Goal: Information Seeking & Learning: Learn about a topic

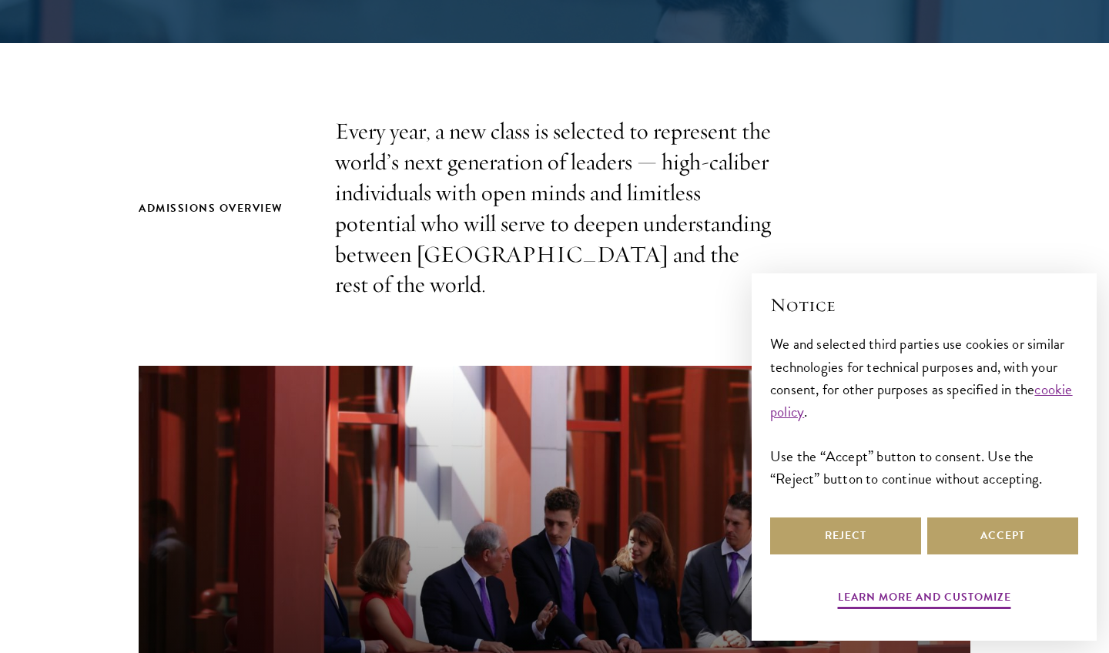
scroll to position [438, 0]
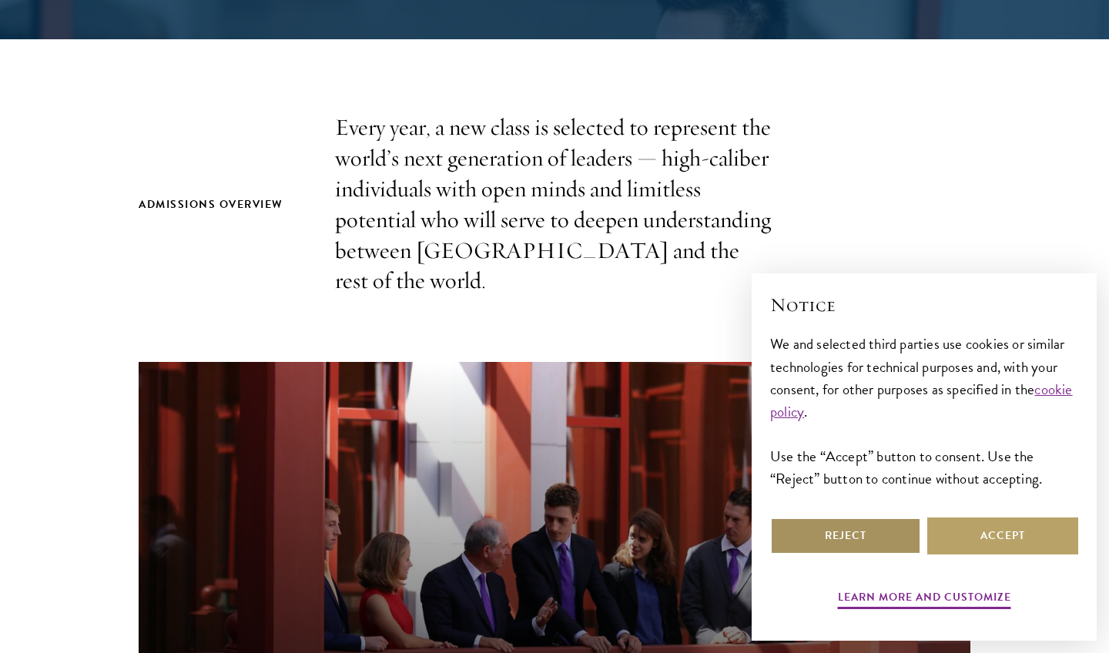
click at [907, 530] on button "Reject" at bounding box center [845, 536] width 151 height 37
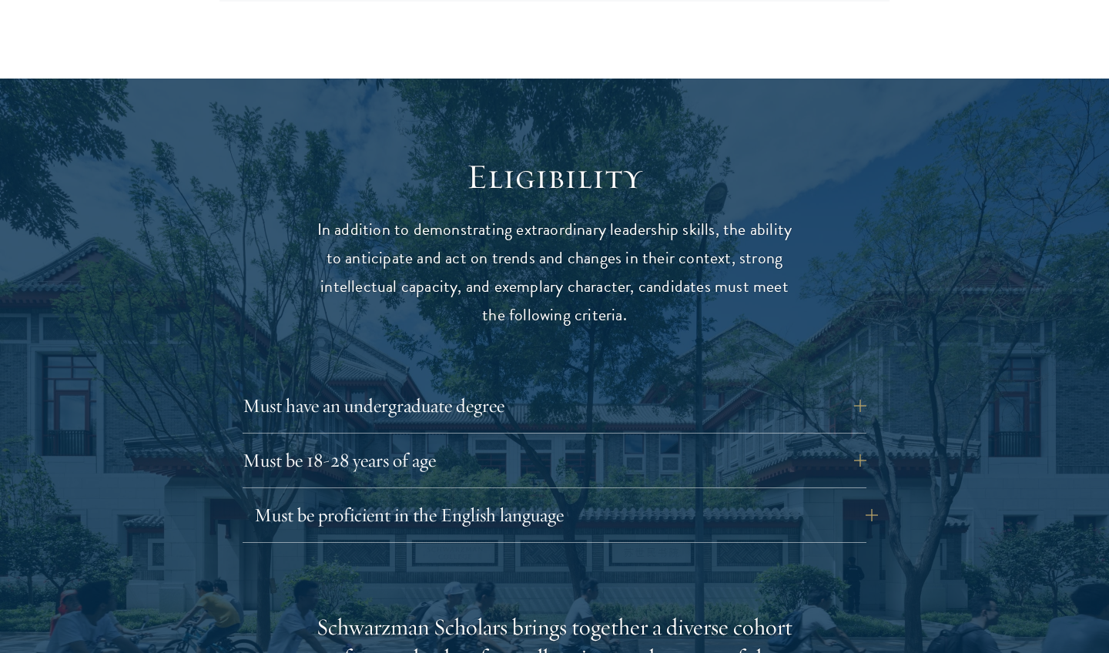
scroll to position [1903, 0]
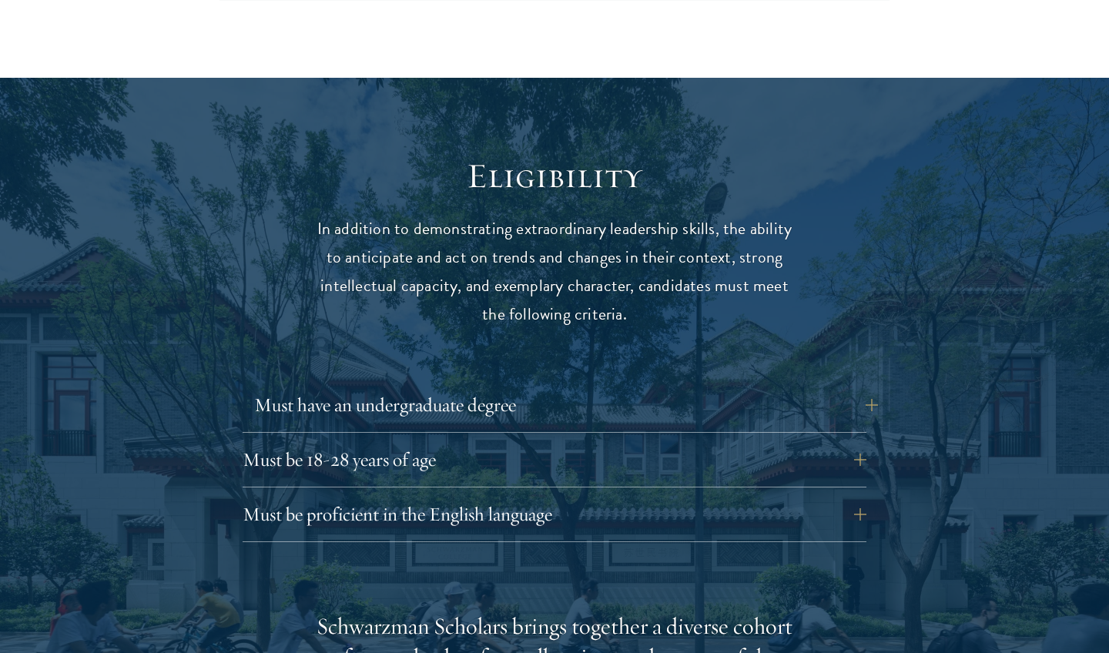
click at [864, 387] on button "Must have an undergraduate degree" at bounding box center [566, 405] width 624 height 37
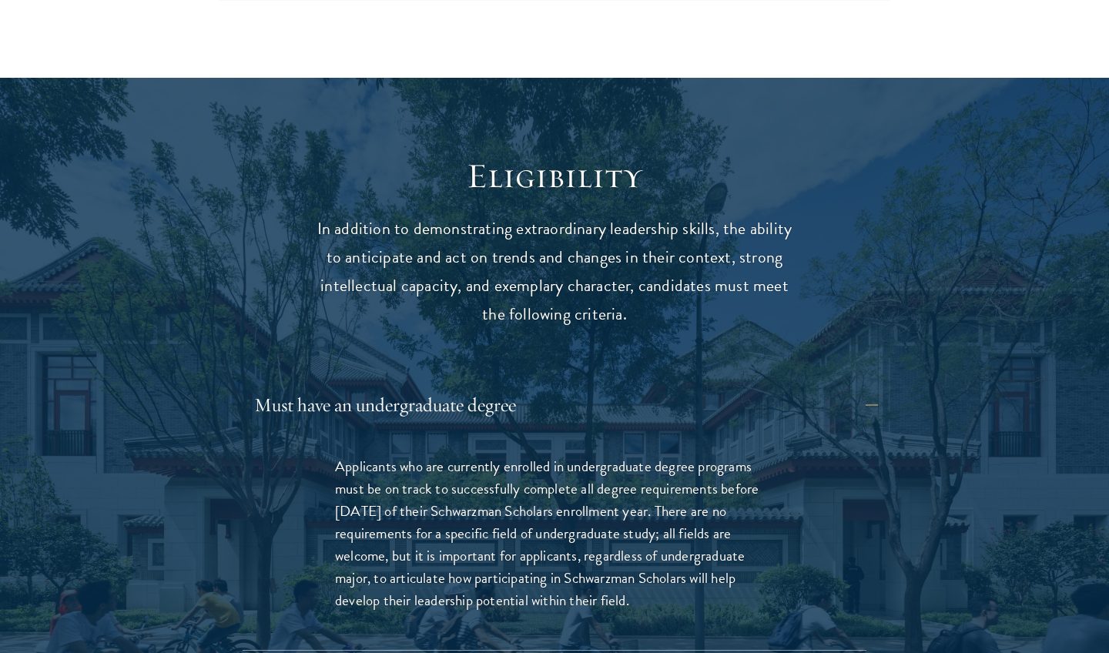
click at [864, 387] on button "Must have an undergraduate degree" at bounding box center [566, 405] width 624 height 37
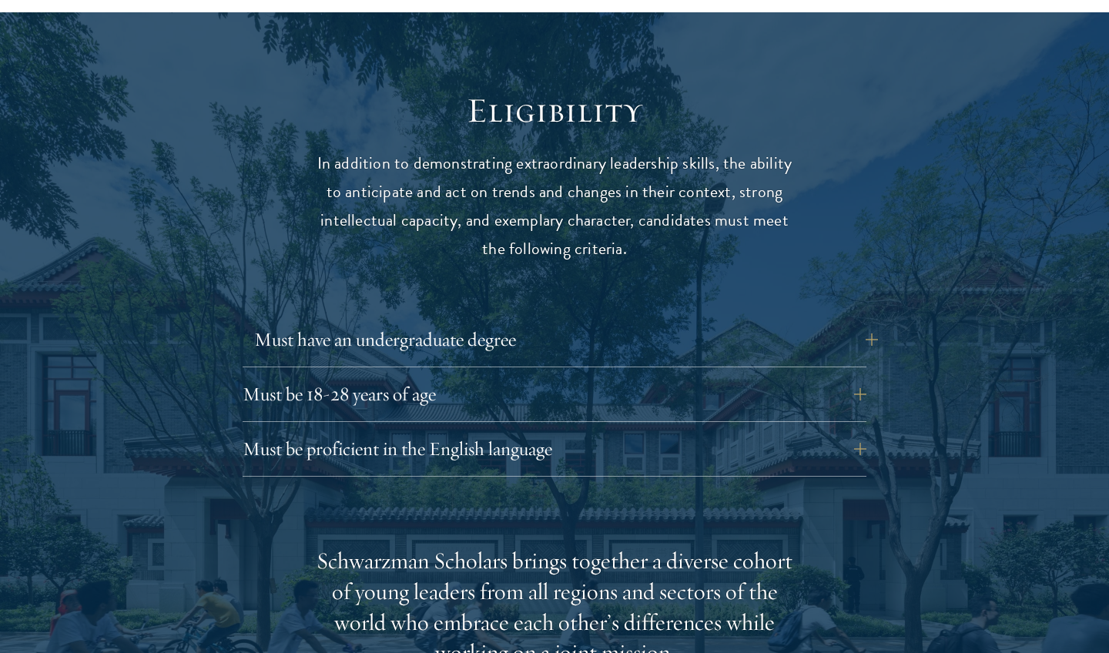
scroll to position [1974, 0]
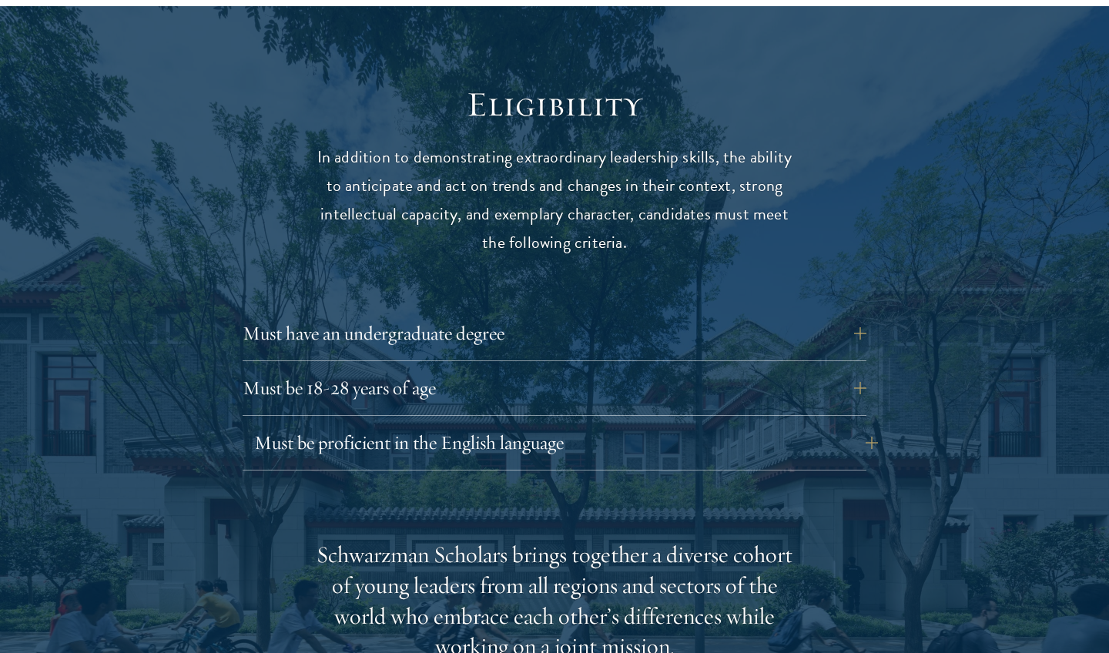
click at [840, 424] on button "Must be proficient in the English language" at bounding box center [566, 442] width 624 height 37
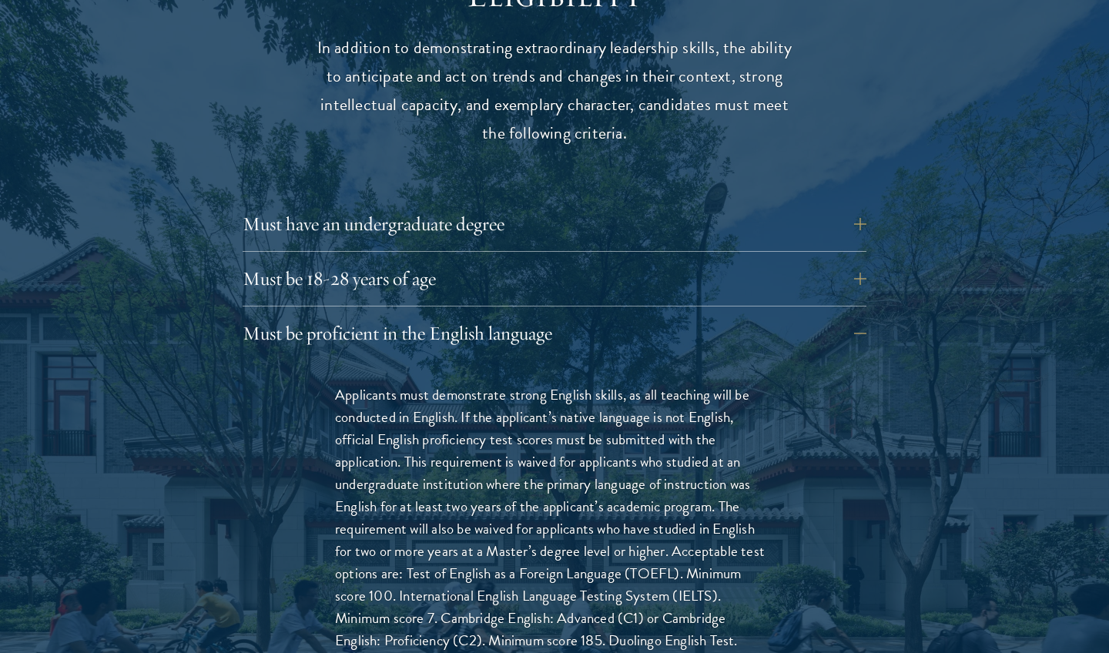
scroll to position [2095, 0]
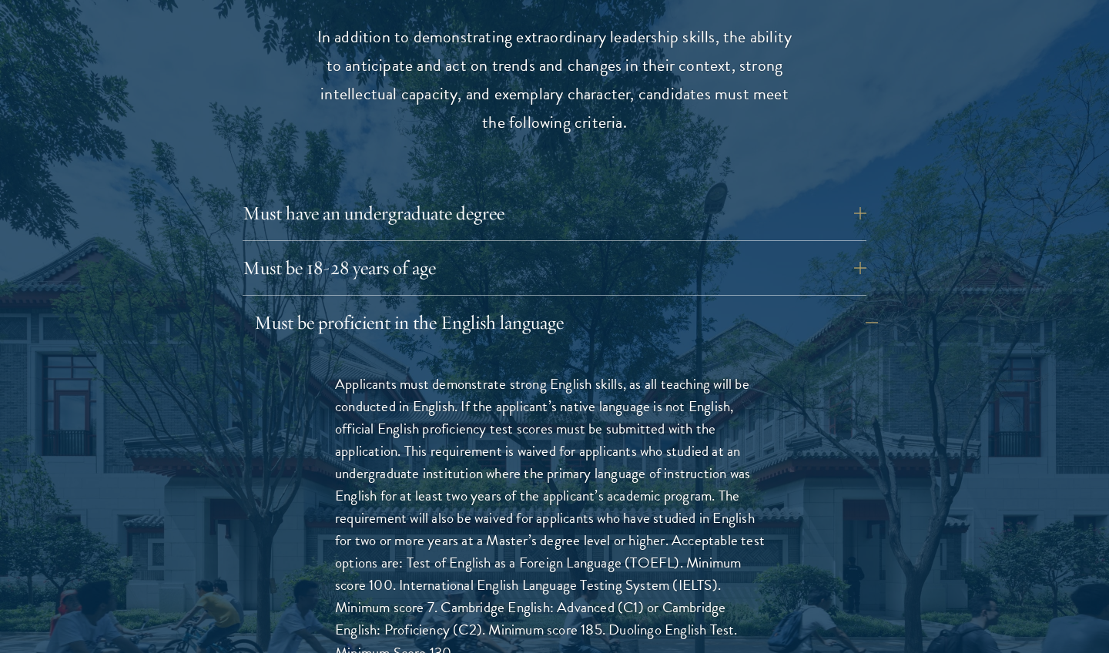
click at [834, 304] on button "Must be proficient in the English language" at bounding box center [566, 322] width 624 height 37
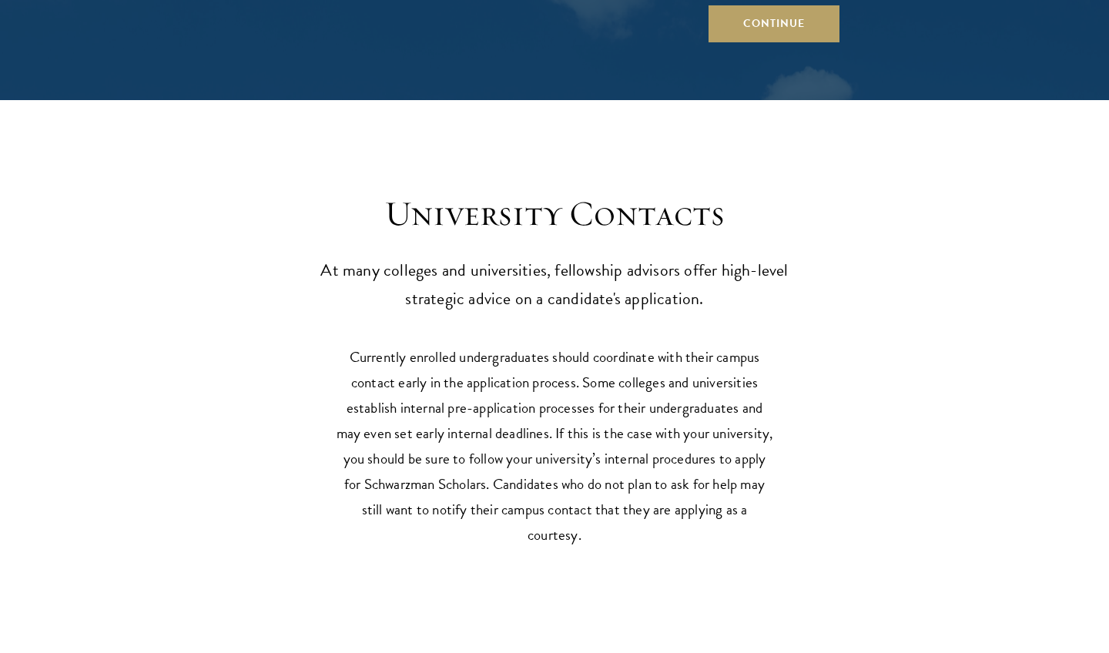
scroll to position [6507, 0]
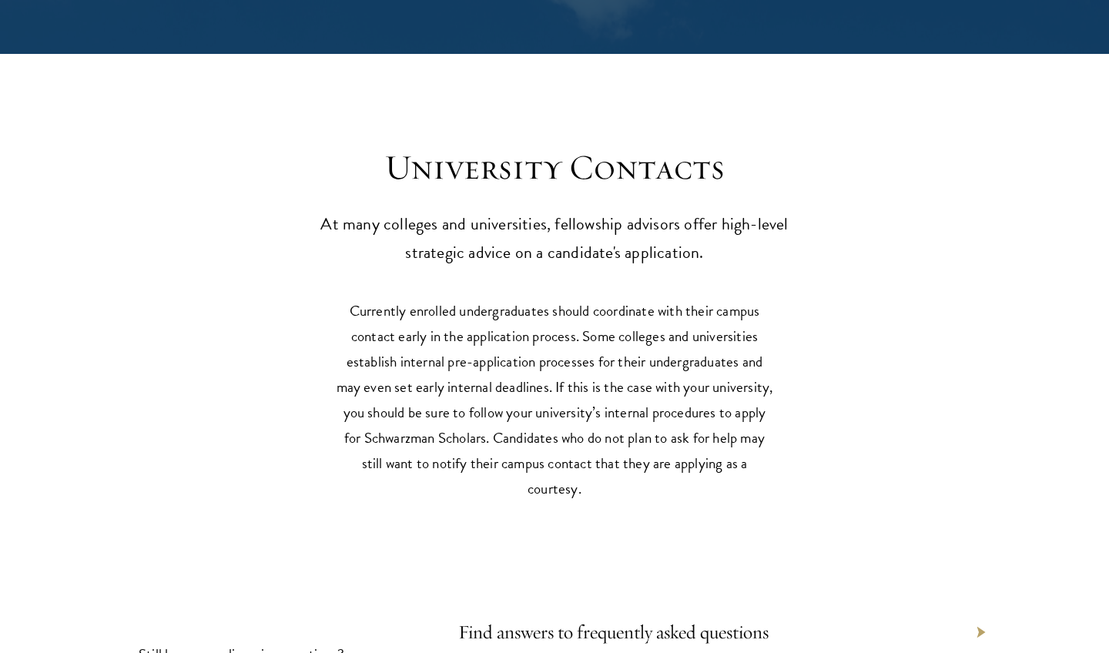
click at [636, 620] on link "Find answers to frequently asked questions" at bounding box center [613, 632] width 310 height 24
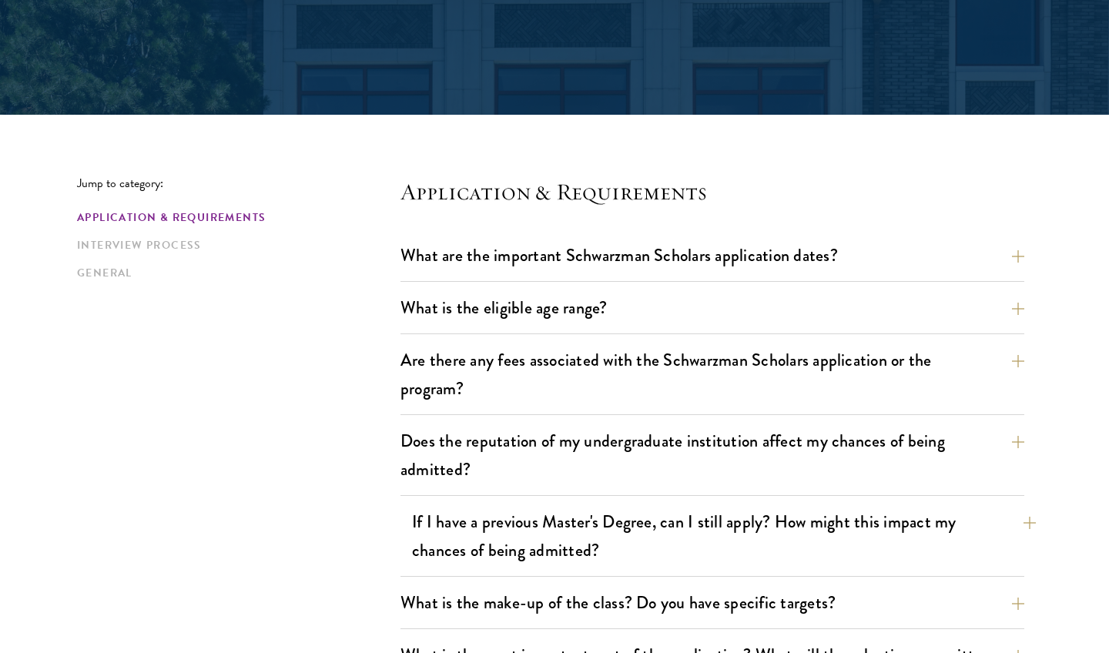
scroll to position [283, 0]
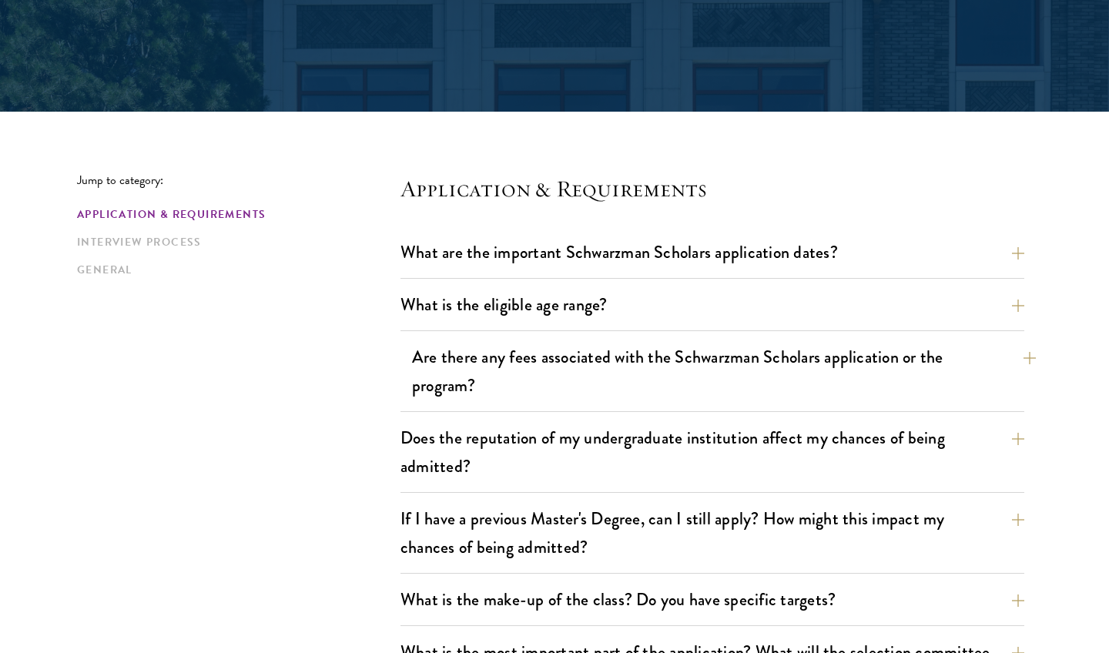
click at [713, 390] on button "Are there any fees associated with the Schwarzman Scholars application or the p…" at bounding box center [724, 371] width 624 height 63
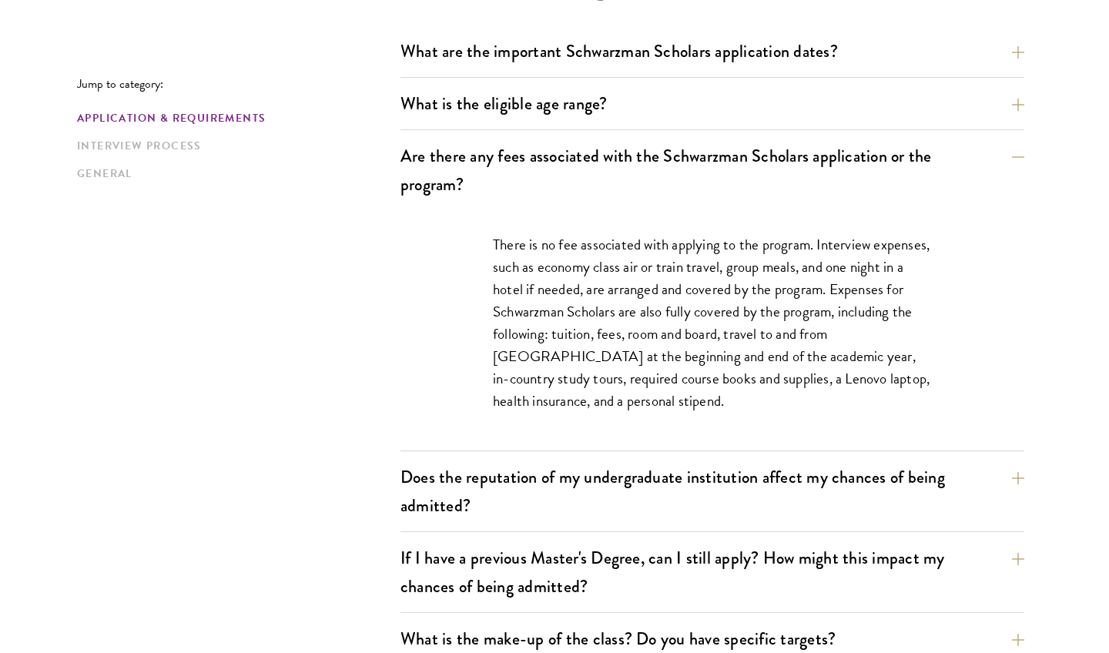
scroll to position [487, 0]
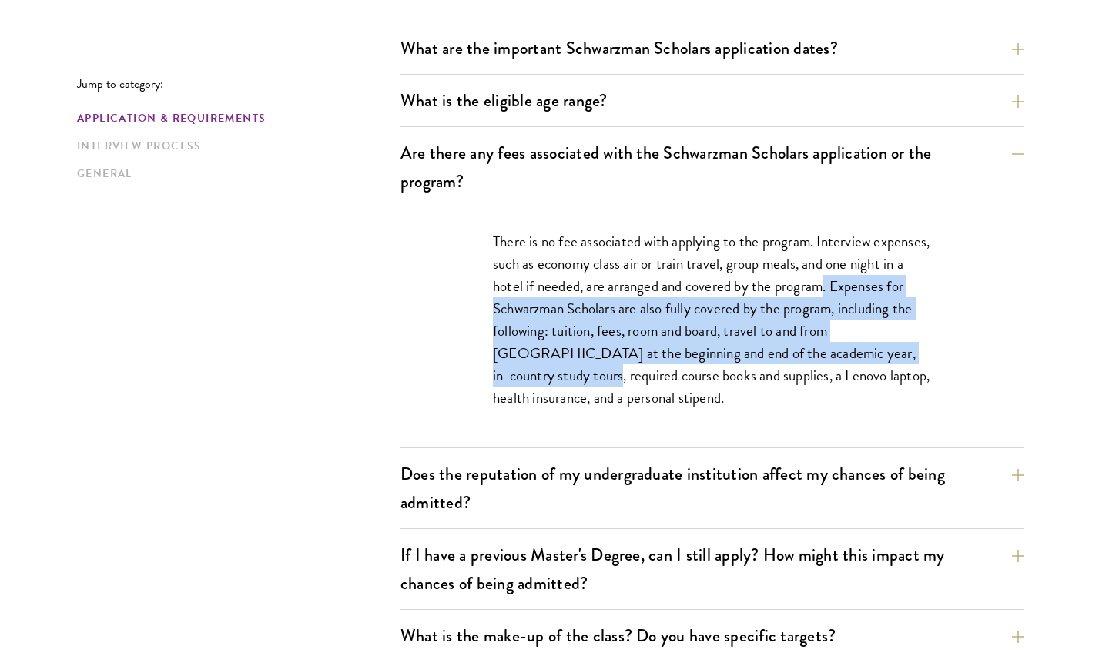
drag, startPoint x: 825, startPoint y: 283, endPoint x: 943, endPoint y: 342, distance: 131.9
click at [943, 342] on div "There is no fee associated with applying to the program. Interview expenses, su…" at bounding box center [713, 327] width 532 height 241
drag, startPoint x: 841, startPoint y: 290, endPoint x: 831, endPoint y: 307, distance: 19.0
click at [830, 307] on p "There is no fee associated with applying to the program. Interview expenses, su…" at bounding box center [712, 319] width 439 height 179
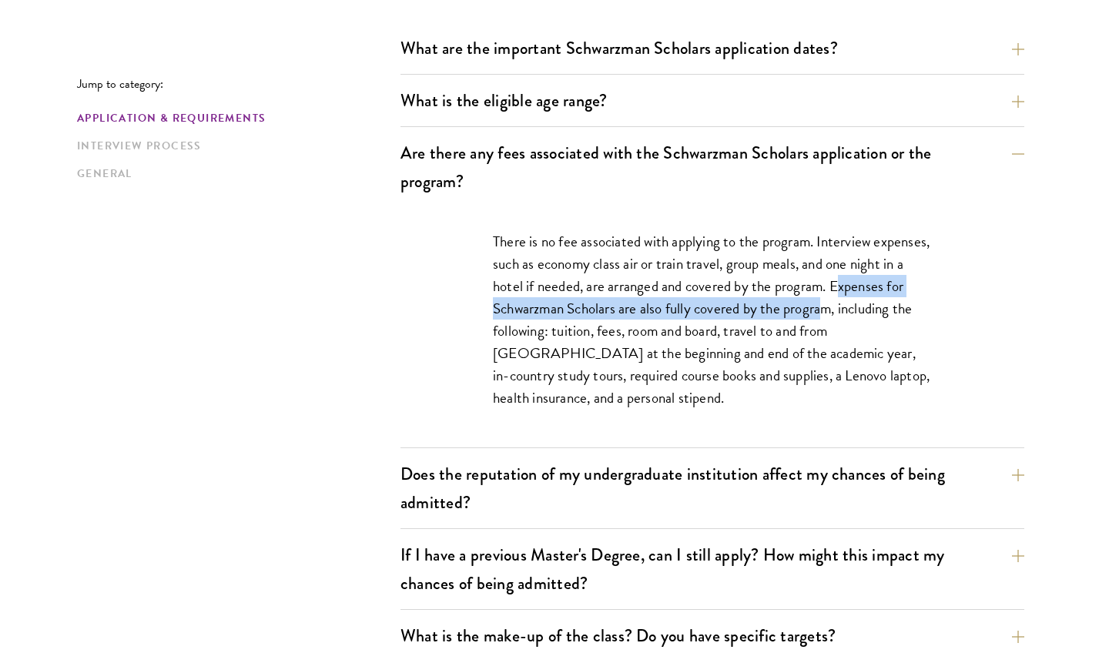
click at [831, 307] on p "There is no fee associated with applying to the program. Interview expenses, su…" at bounding box center [712, 319] width 439 height 179
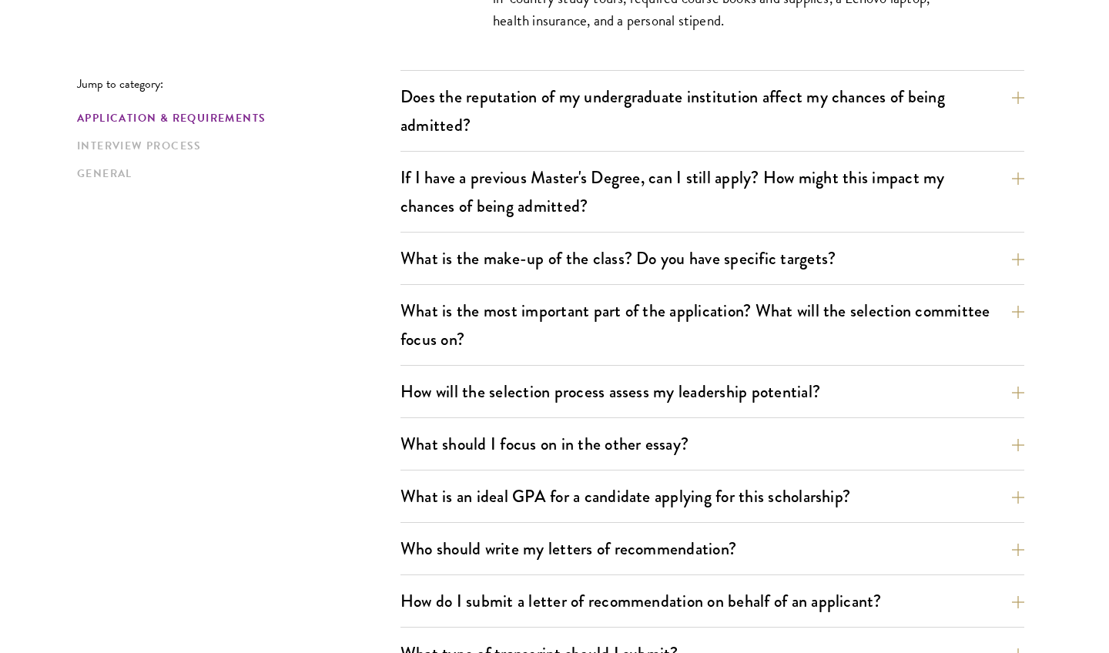
scroll to position [874, 0]
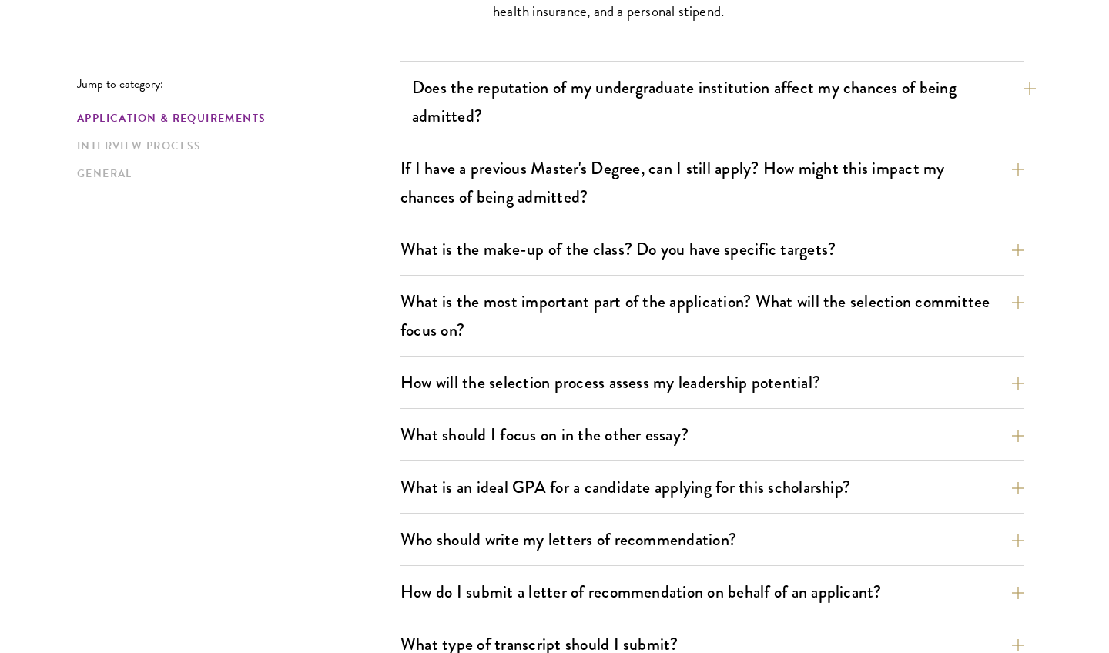
click at [902, 88] on button "Does the reputation of my undergraduate institution affect my chances of being …" at bounding box center [724, 101] width 624 height 63
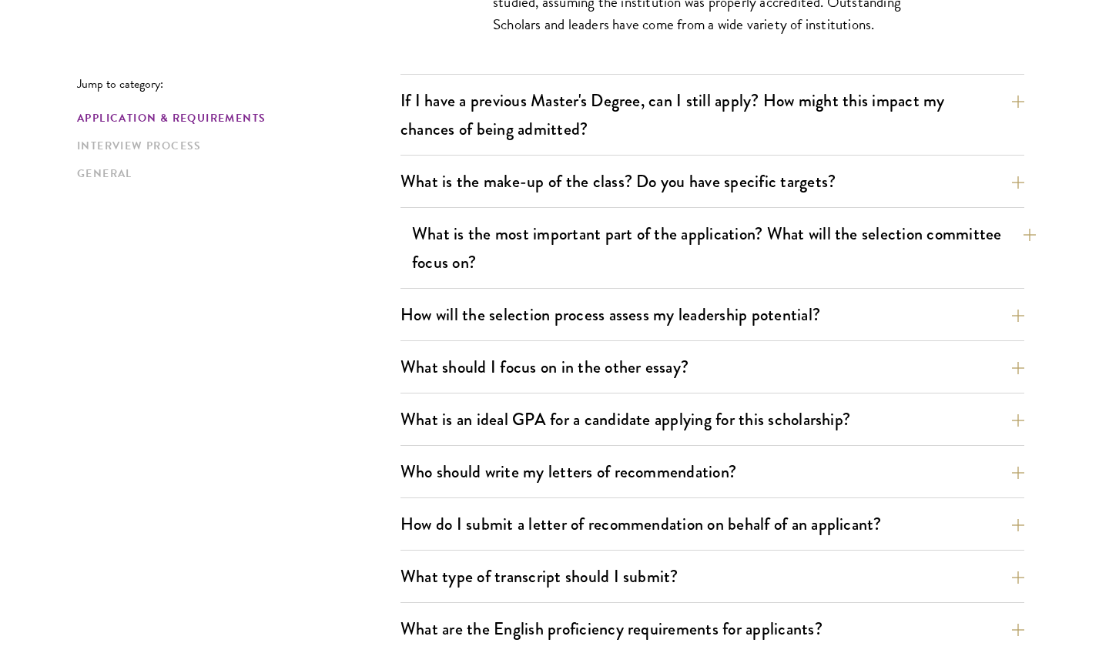
scroll to position [860, 0]
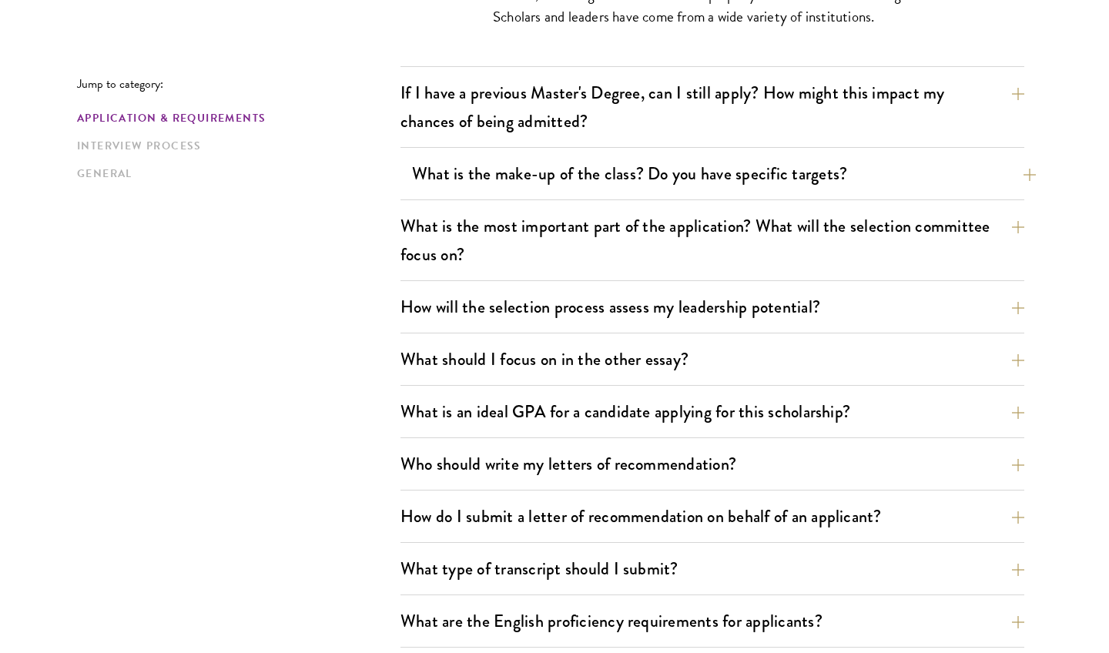
click at [899, 183] on button "What is the make-up of the class? Do you have specific targets?" at bounding box center [724, 173] width 624 height 35
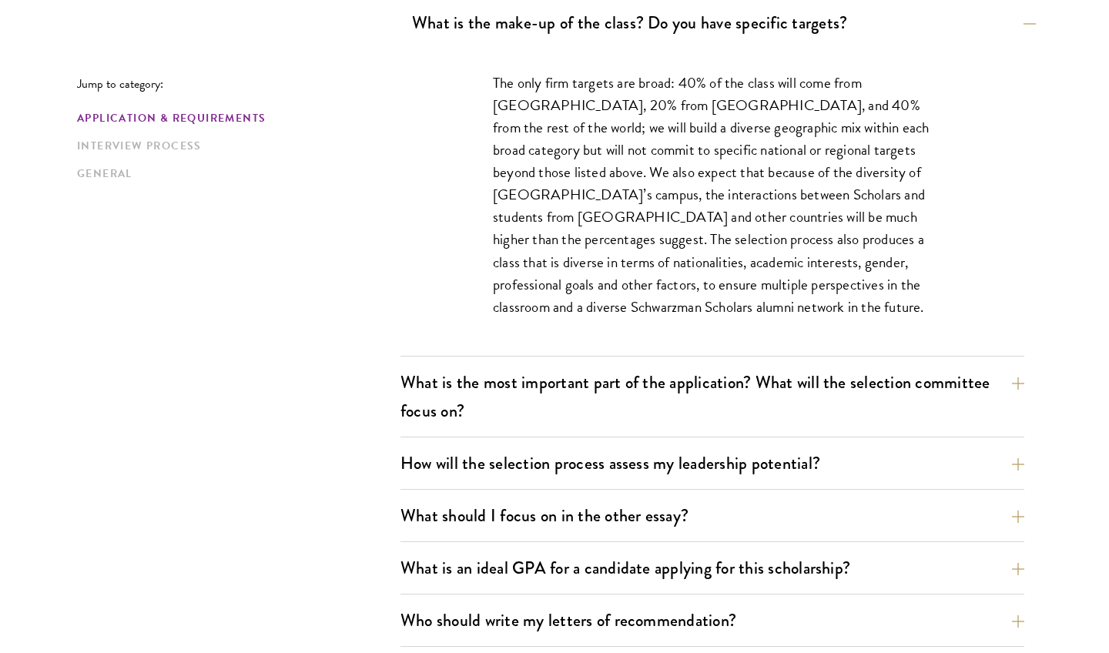
click at [913, 29] on button "What is the make-up of the class? Do you have specific targets?" at bounding box center [724, 22] width 624 height 35
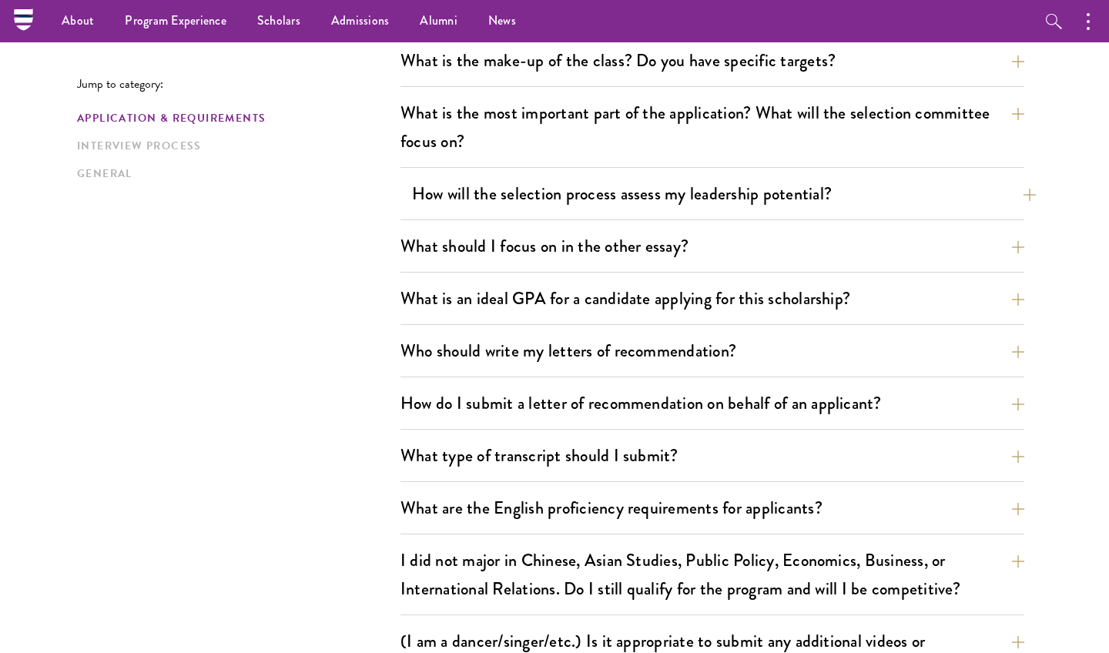
scroll to position [820, 0]
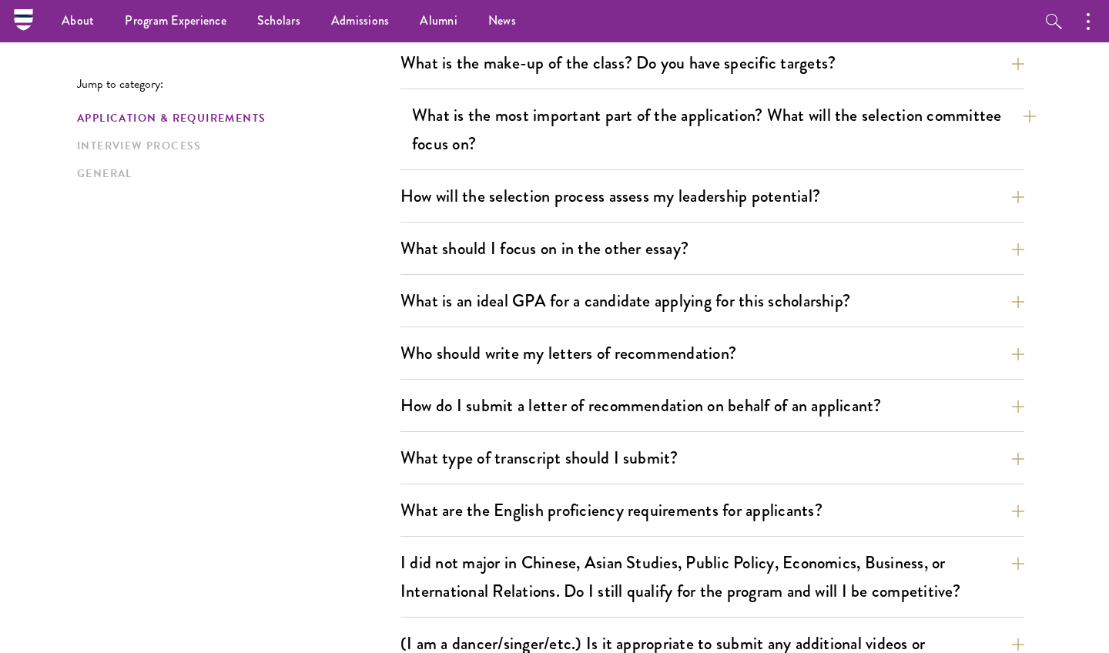
click at [948, 112] on button "What is the most important part of the application? What will the selection com…" at bounding box center [724, 129] width 624 height 63
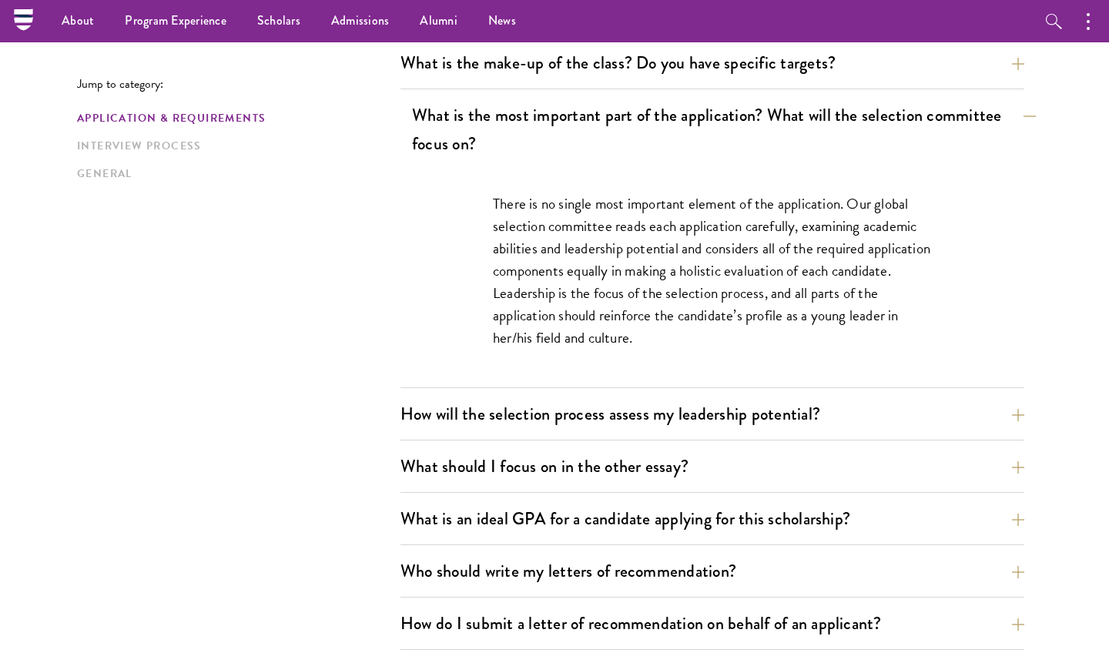
click at [948, 112] on button "What is the most important part of the application? What will the selection com…" at bounding box center [724, 129] width 624 height 63
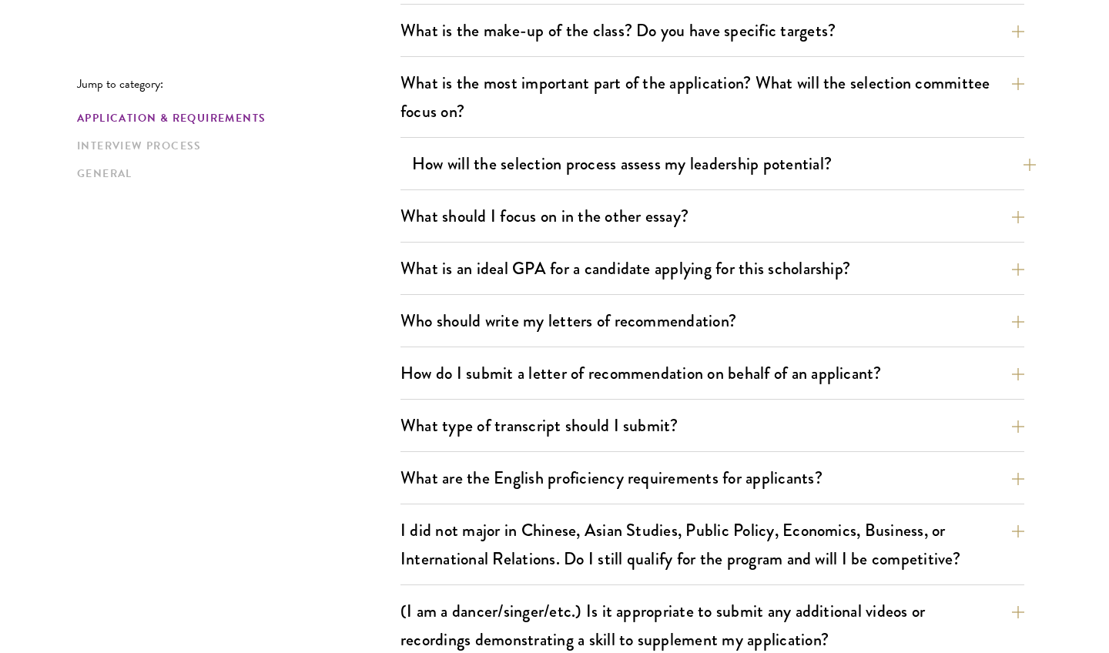
scroll to position [854, 0]
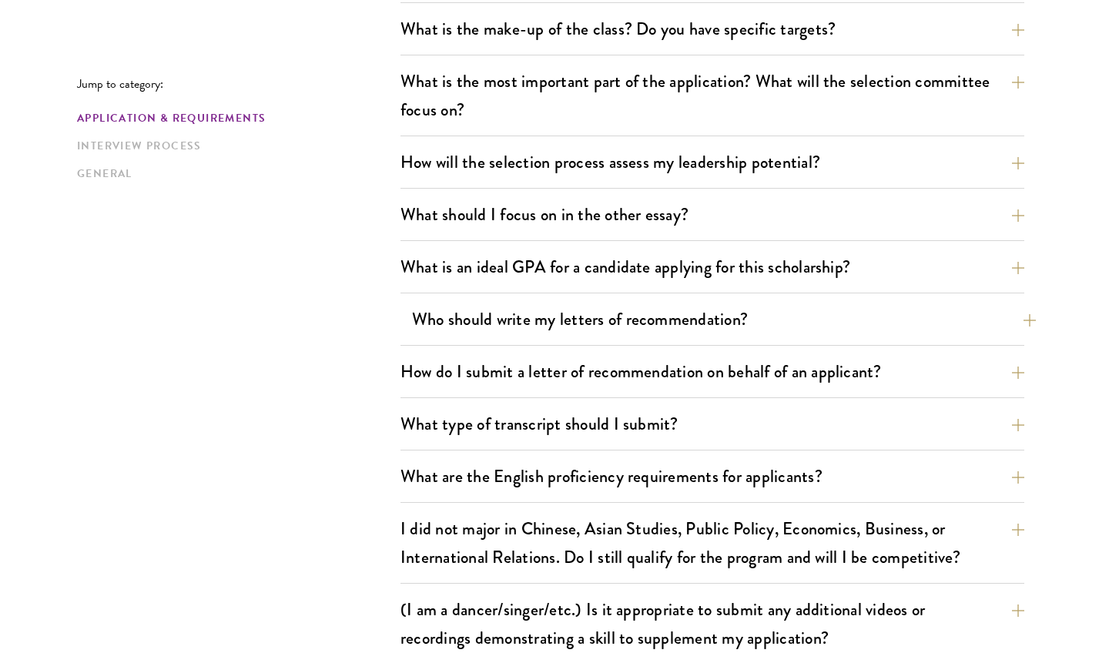
click at [820, 307] on button "Who should write my letters of recommendation?" at bounding box center [724, 319] width 624 height 35
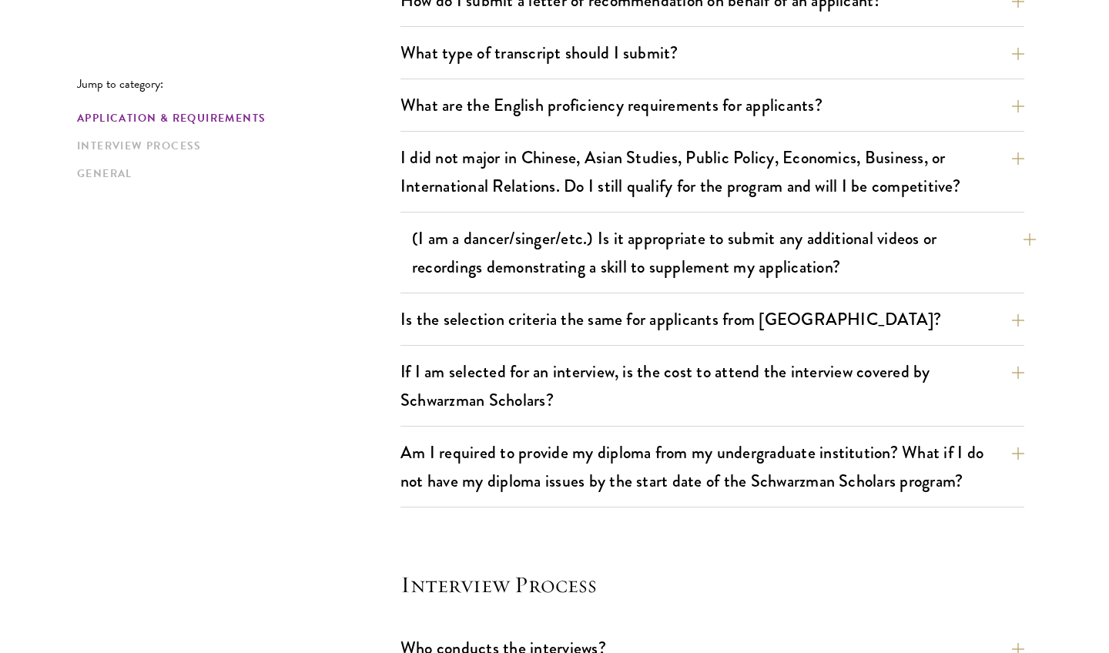
scroll to position [1918, 0]
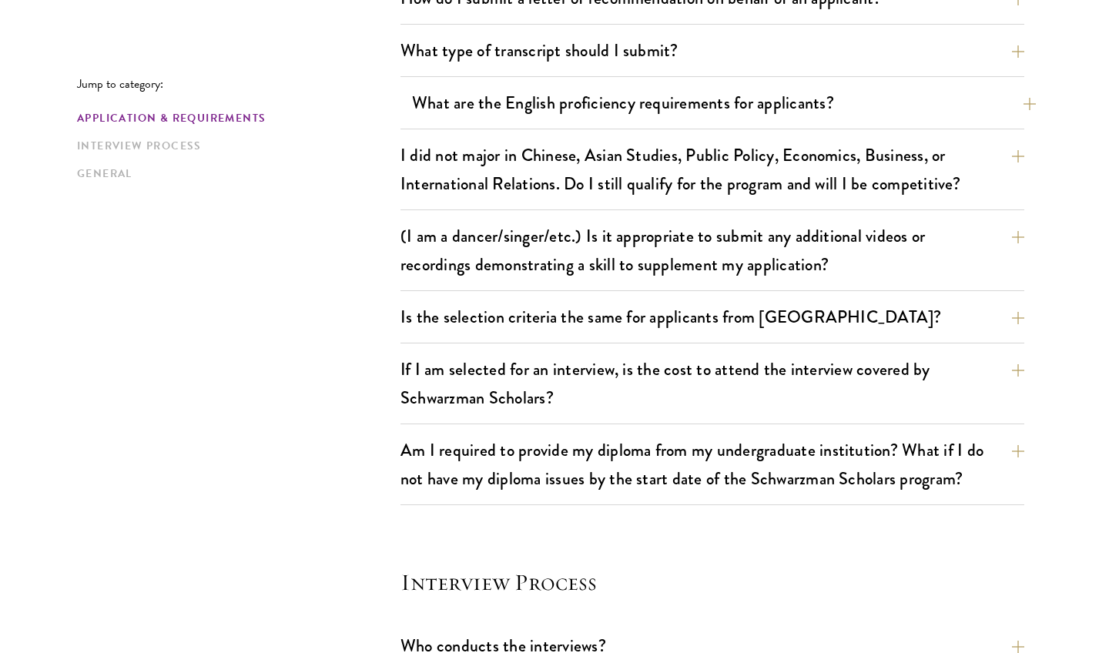
click at [881, 102] on button "What are the English proficiency requirements for applicants?" at bounding box center [724, 103] width 624 height 35
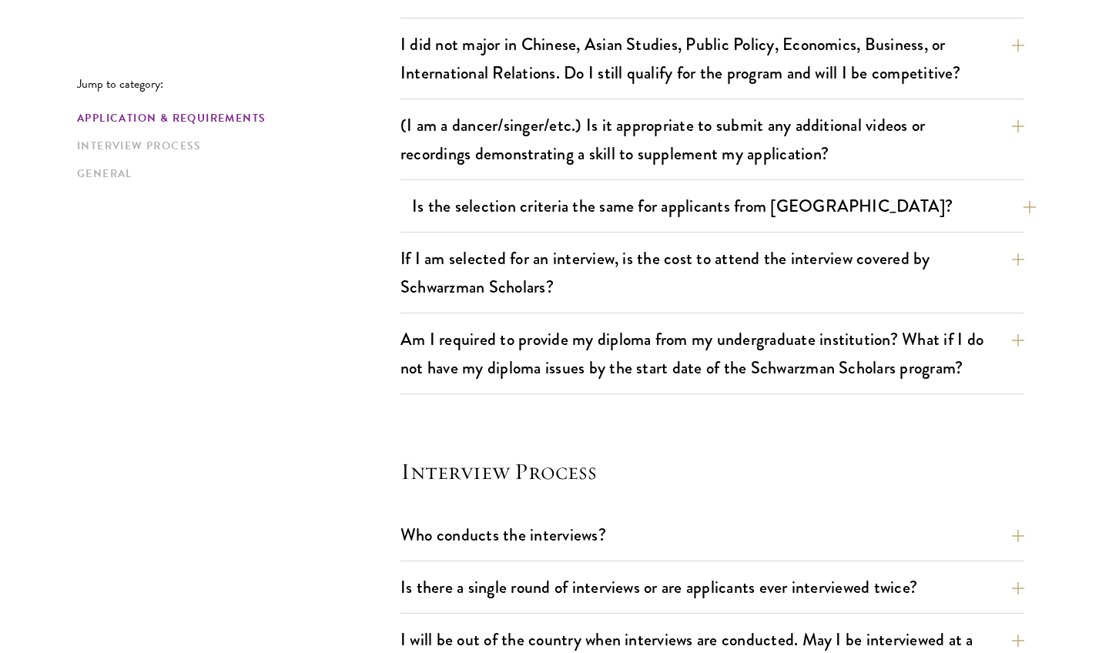
scroll to position [1892, 0]
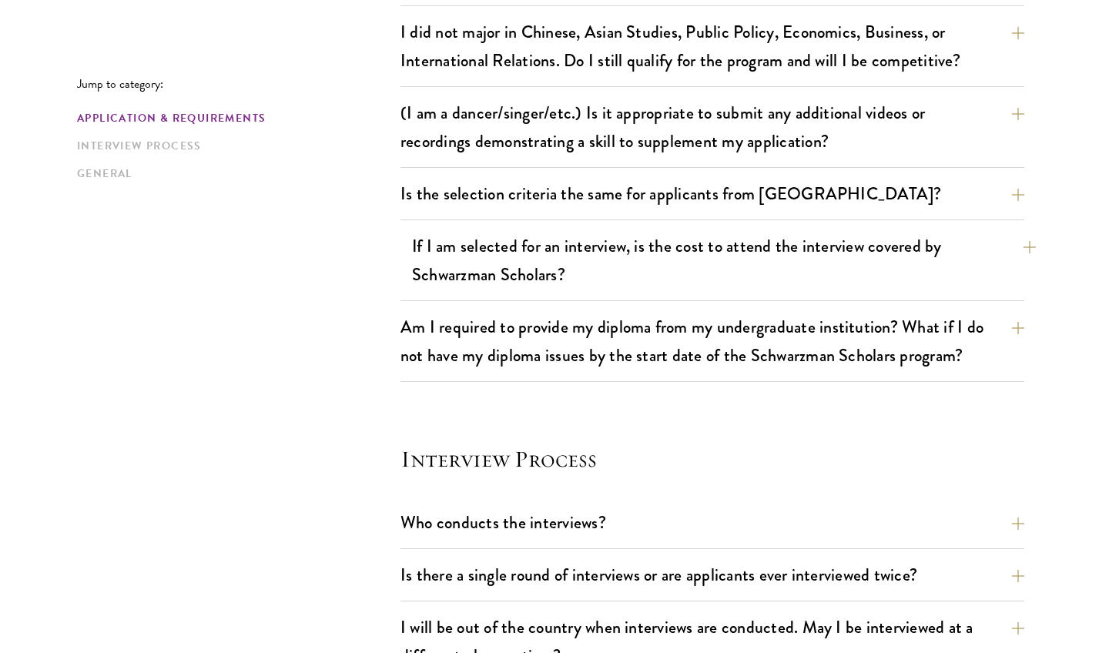
click at [830, 272] on button "If I am selected for an interview, is the cost to attend the interview covered …" at bounding box center [724, 260] width 624 height 63
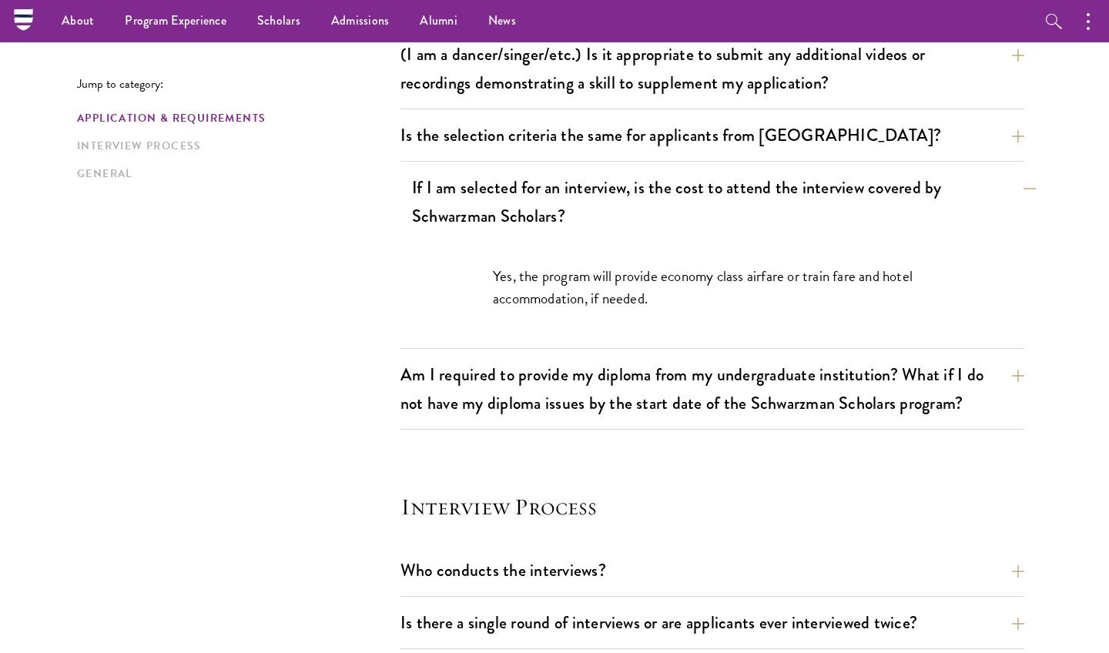
scroll to position [1409, 0]
click at [861, 192] on button "If I am selected for an interview, is the cost to attend the interview covered …" at bounding box center [724, 201] width 624 height 63
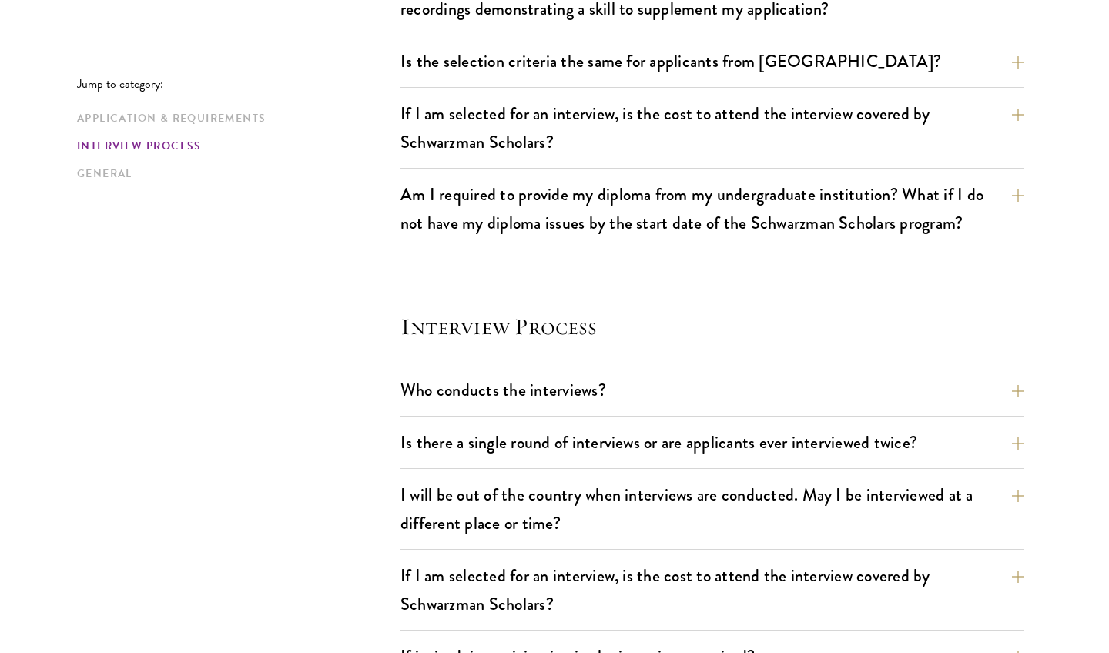
scroll to position [1486, 0]
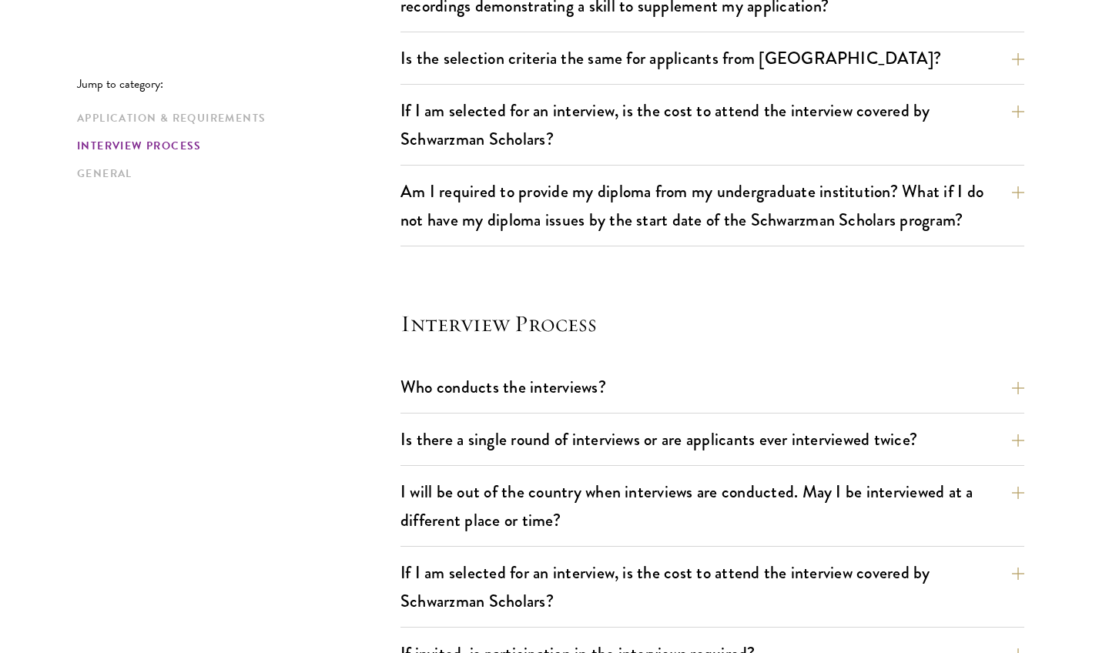
click at [863, 241] on div "Am I required to provide my diploma from my undergraduate institution? What if …" at bounding box center [713, 210] width 624 height 72
click at [864, 234] on button "Am I required to provide my diploma from my undergraduate institution? What if …" at bounding box center [724, 205] width 624 height 63
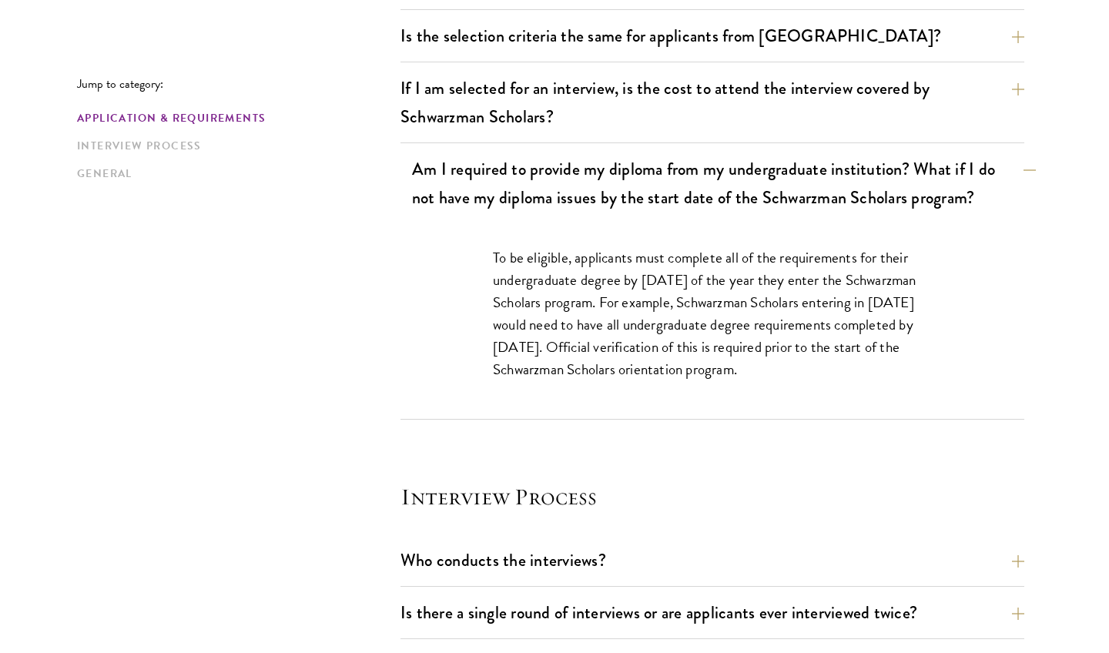
scroll to position [1511, 0]
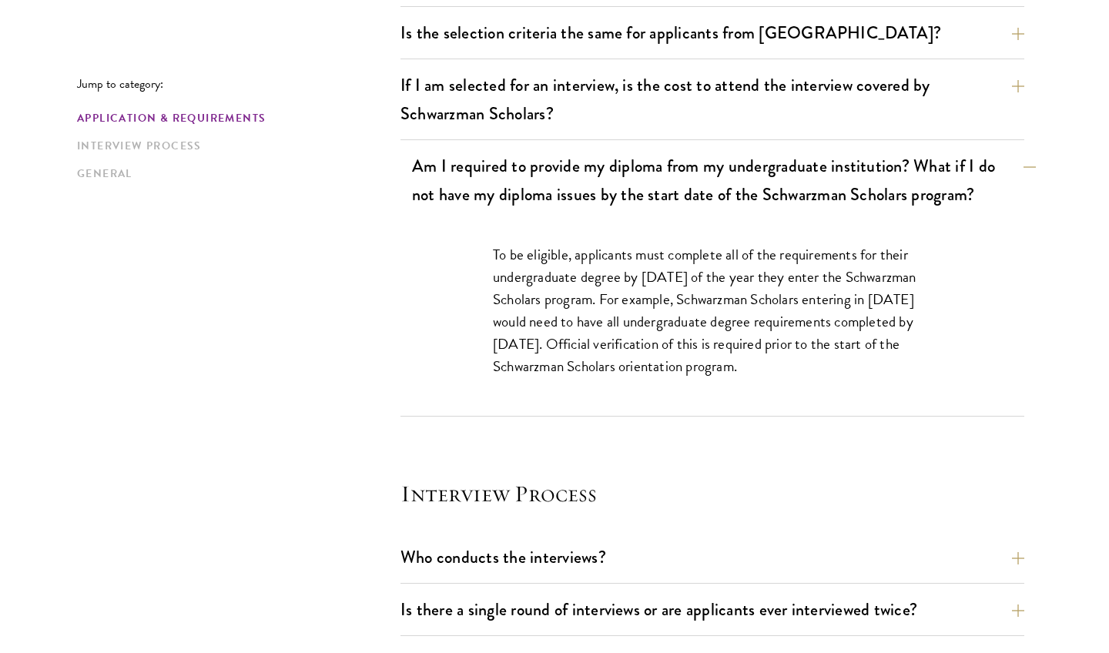
click at [889, 164] on button "Am I required to provide my diploma from my undergraduate institution? What if …" at bounding box center [724, 180] width 624 height 63
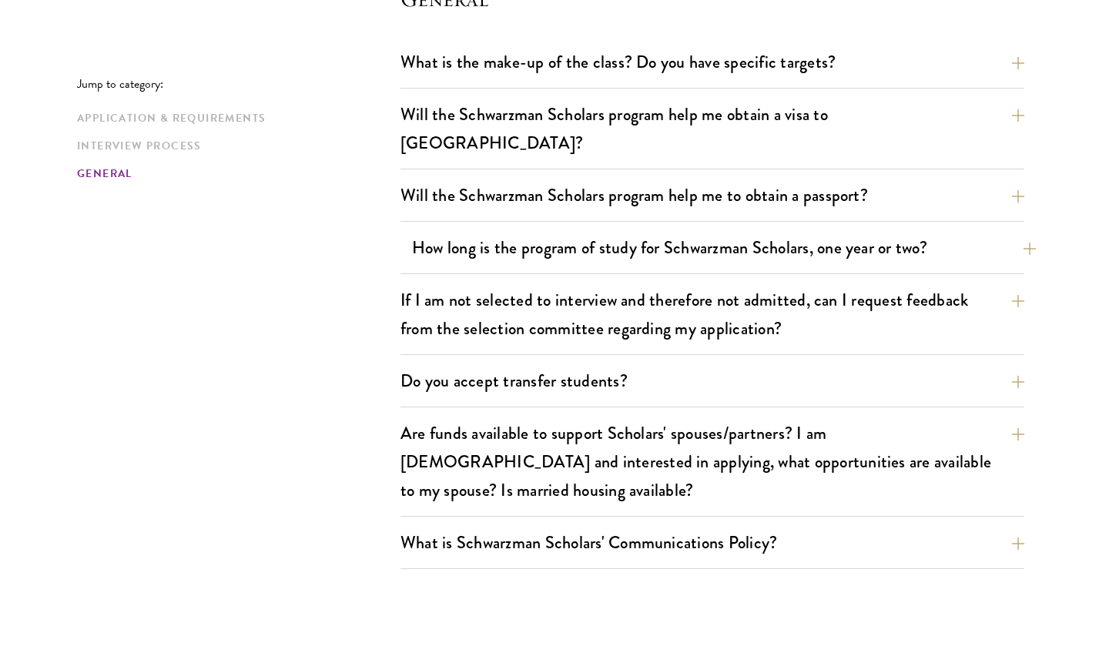
scroll to position [2299, 0]
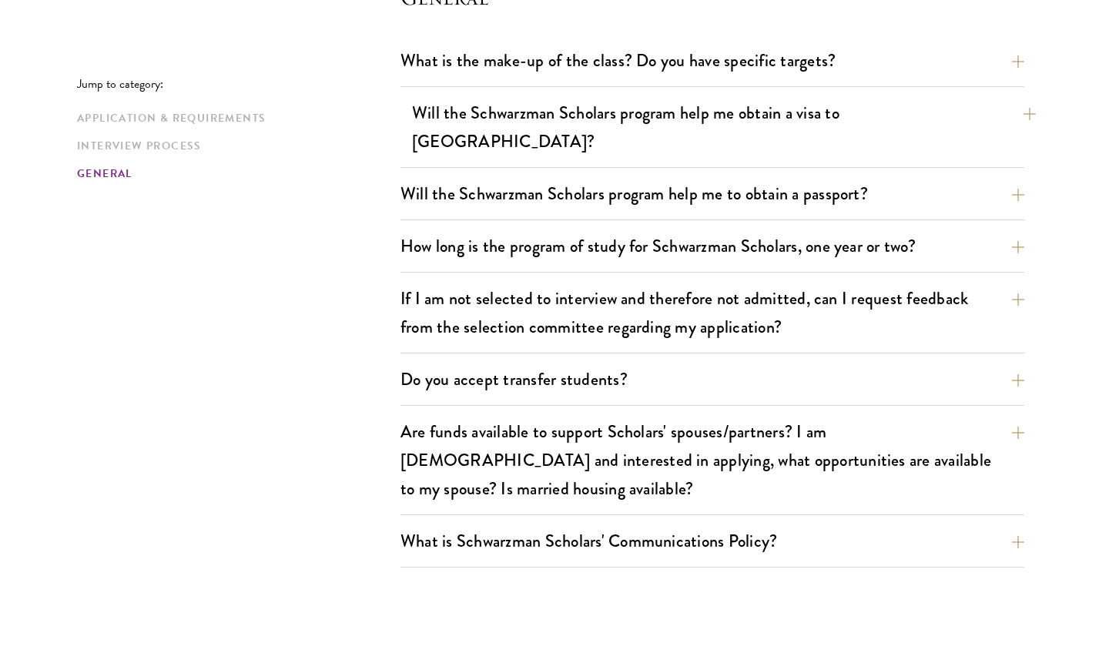
click at [884, 120] on button "Will the Schwarzman Scholars program help me obtain a visa to China?" at bounding box center [724, 127] width 624 height 63
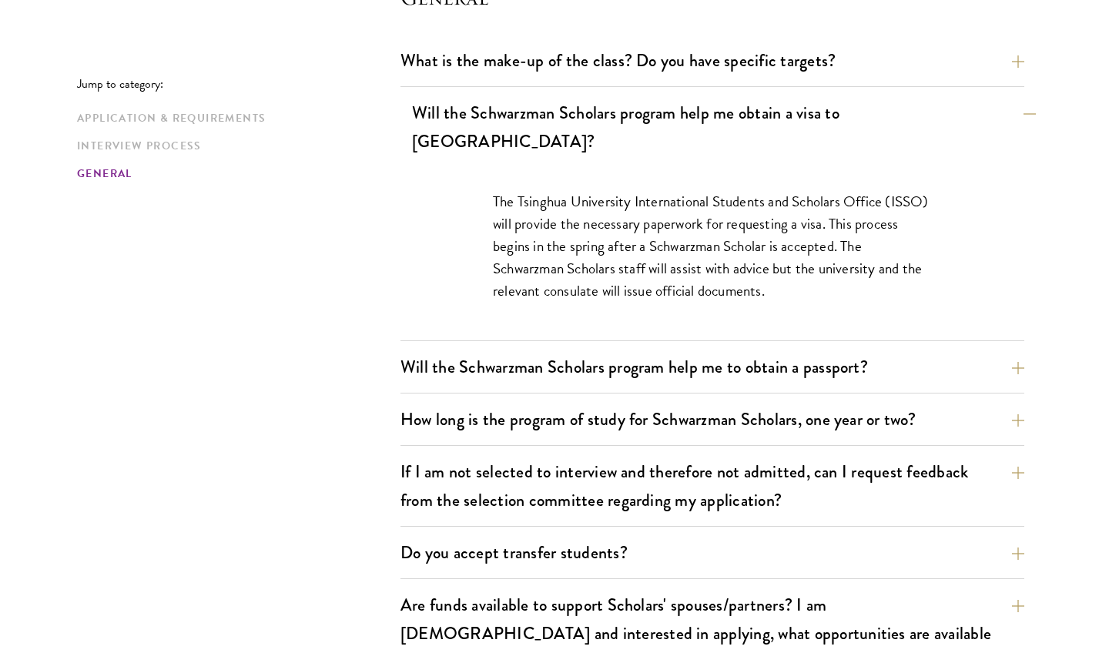
click at [880, 117] on button "Will the Schwarzman Scholars program help me obtain a visa to China?" at bounding box center [724, 127] width 624 height 63
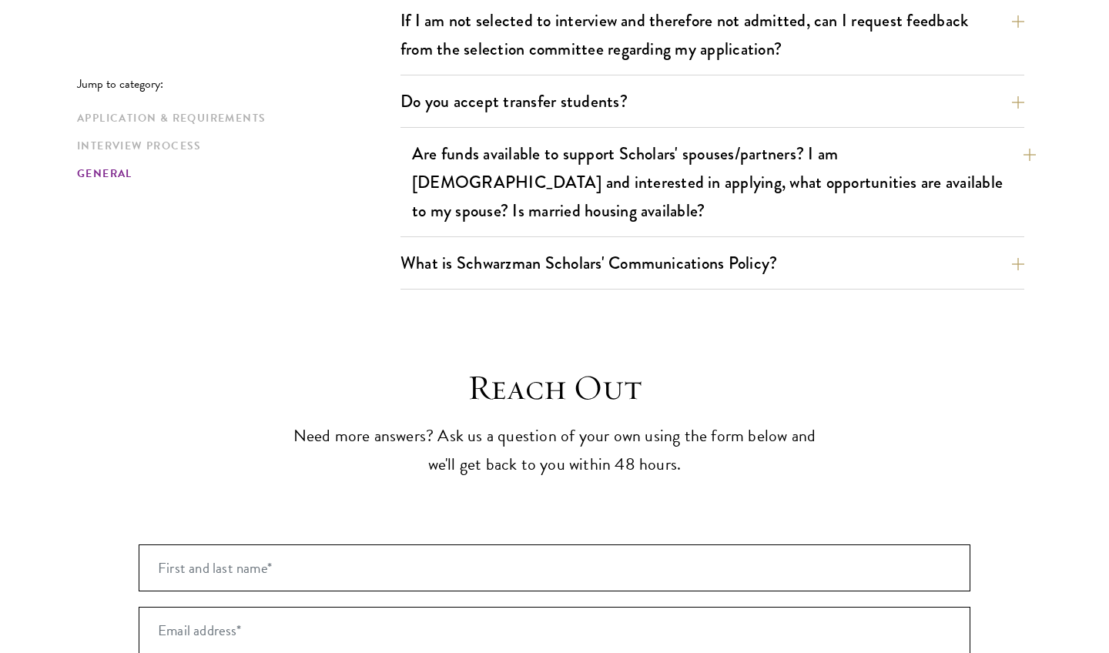
scroll to position [2591, 0]
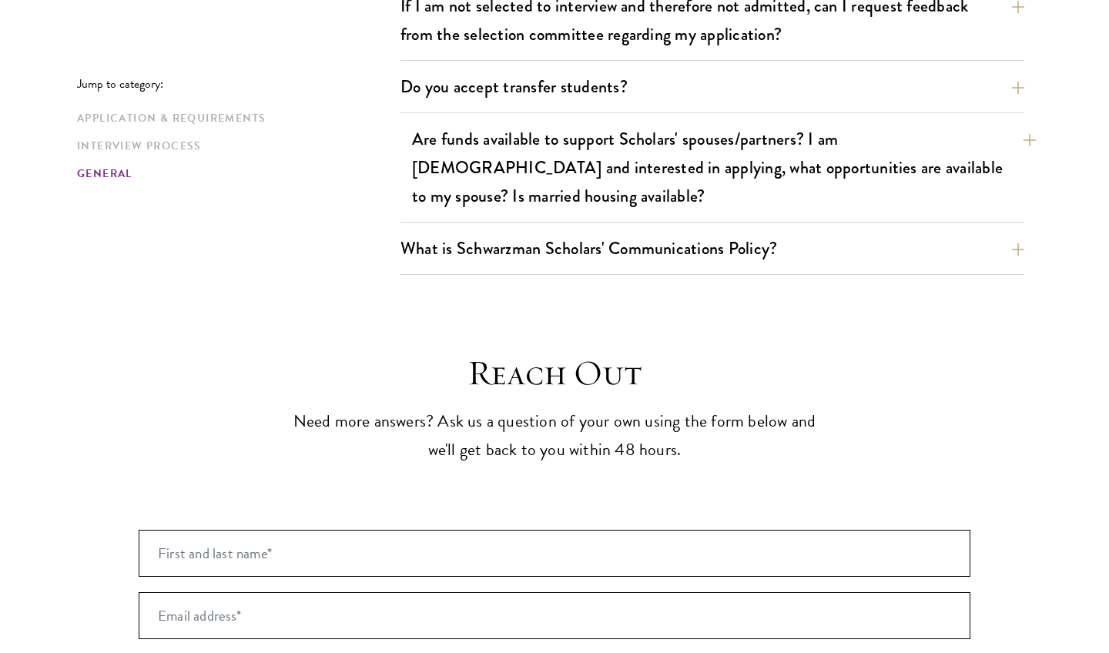
click at [865, 153] on button "Are funds available to support Scholars' spouses/partners? I am married and int…" at bounding box center [724, 168] width 624 height 92
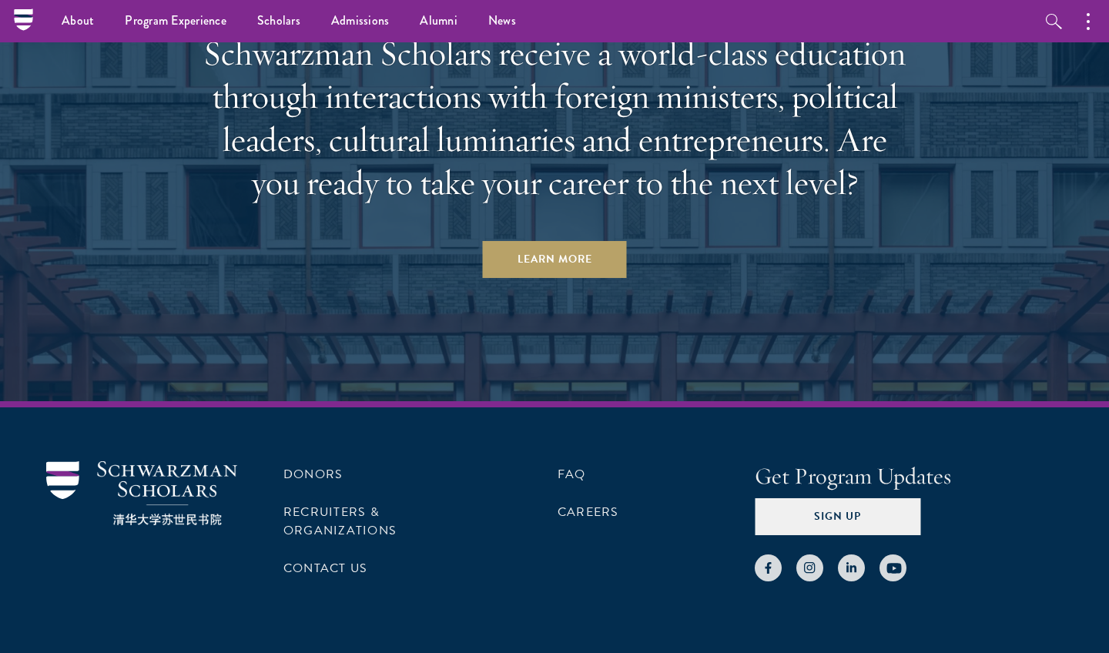
scroll to position [4298, 0]
